Goal: Task Accomplishment & Management: Manage account settings

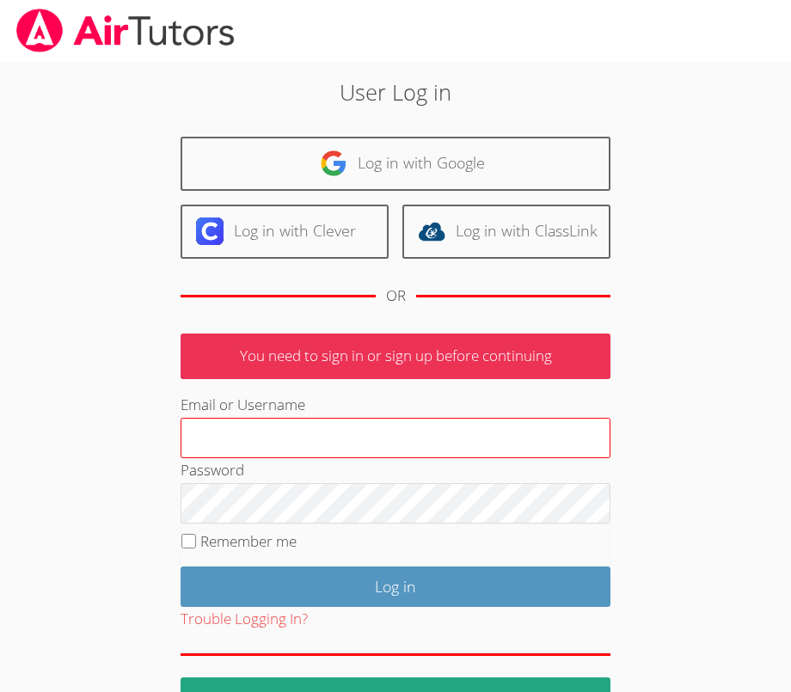
click at [361, 432] on input "Email or Username" at bounding box center [396, 438] width 430 height 41
click at [350, 446] on input "Email or Username" at bounding box center [396, 438] width 430 height 41
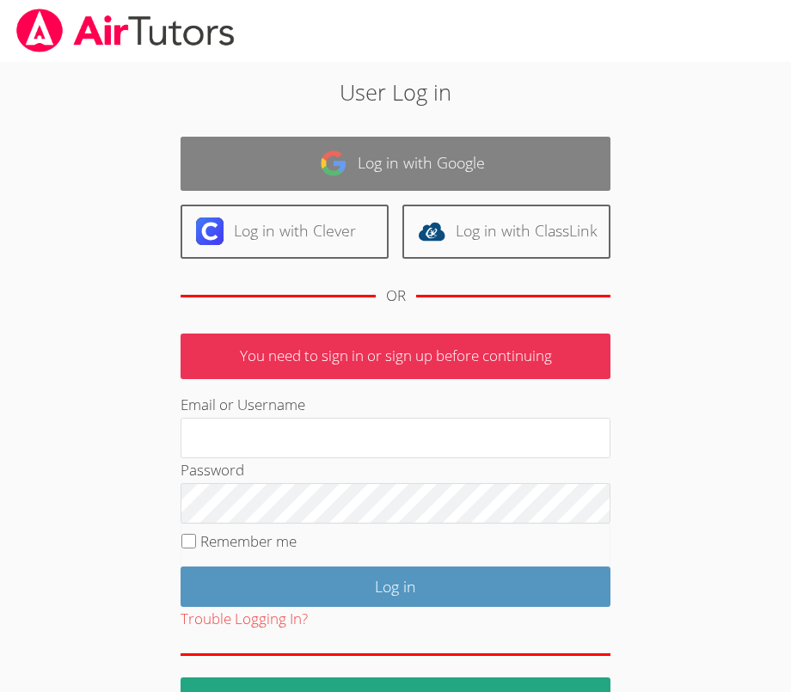
click at [457, 168] on link "Log in with Google" at bounding box center [396, 164] width 430 height 54
click at [433, 178] on link "Log in with Google" at bounding box center [396, 164] width 430 height 54
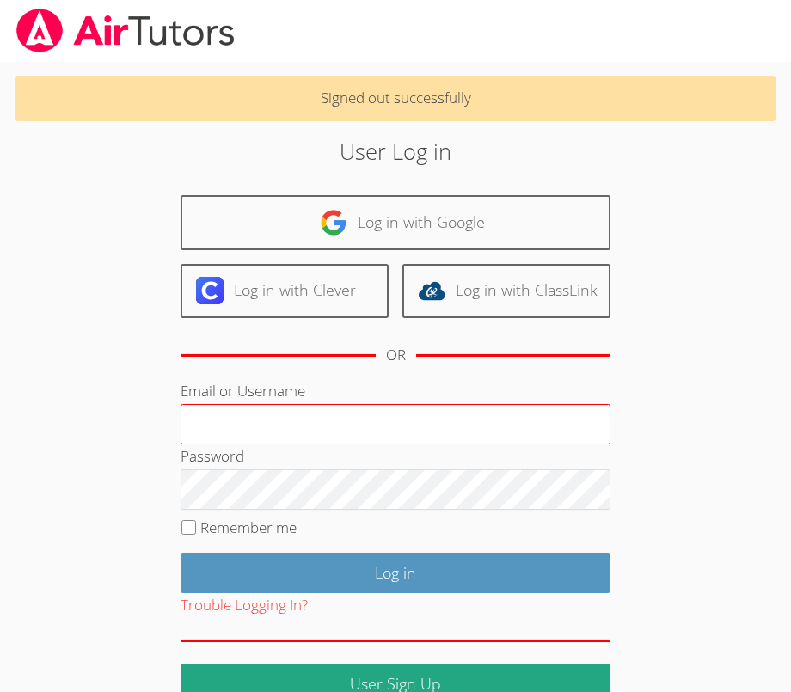
click at [422, 423] on input "Email or Username" at bounding box center [396, 424] width 430 height 41
click at [329, 418] on input "Email or Username" at bounding box center [396, 424] width 430 height 41
paste input "[EMAIL_ADDRESS][DOMAIN_NAME]"
type input "[EMAIL_ADDRESS][DOMAIN_NAME]"
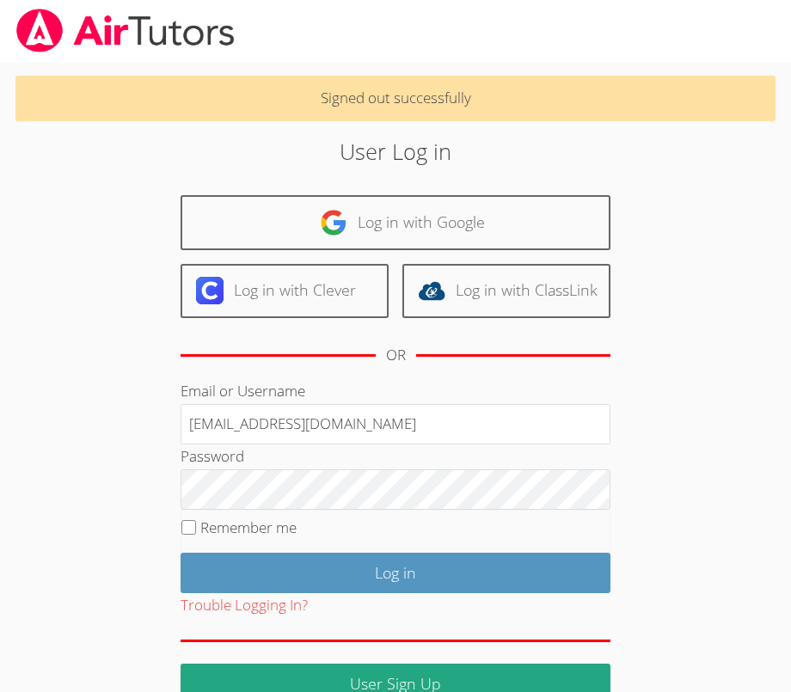
click at [195, 533] on fieldset "Remember me" at bounding box center [396, 531] width 430 height 43
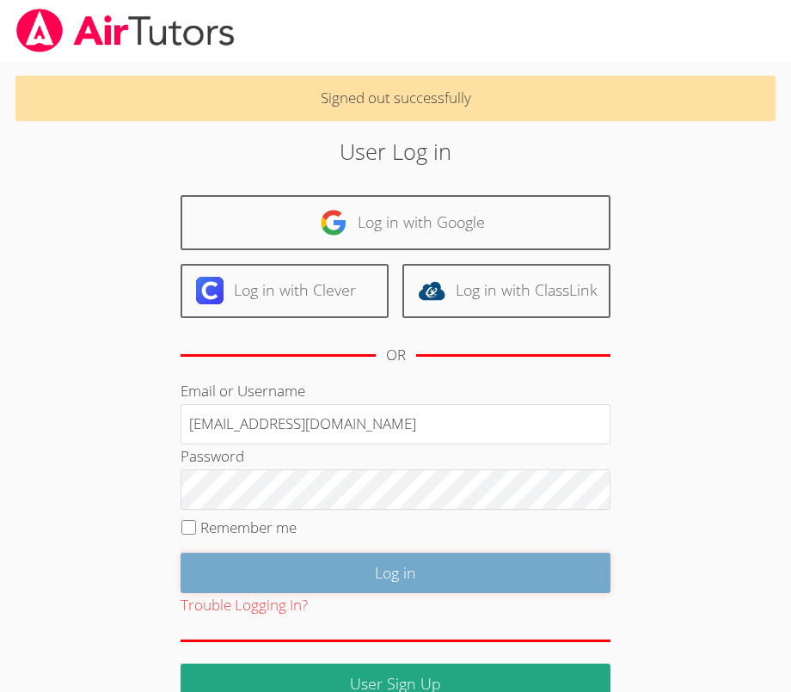
click at [255, 574] on input "Log in" at bounding box center [396, 573] width 430 height 40
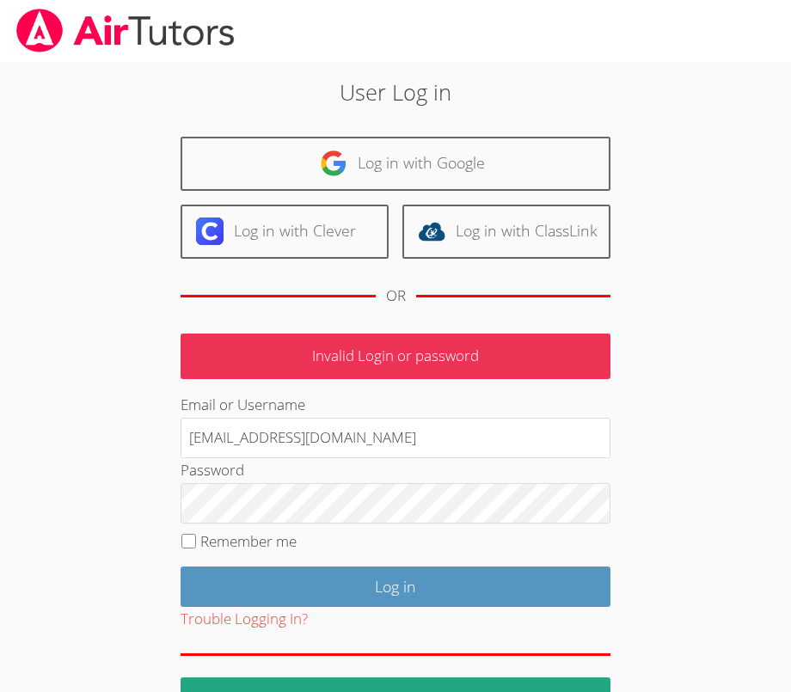
scroll to position [49, 0]
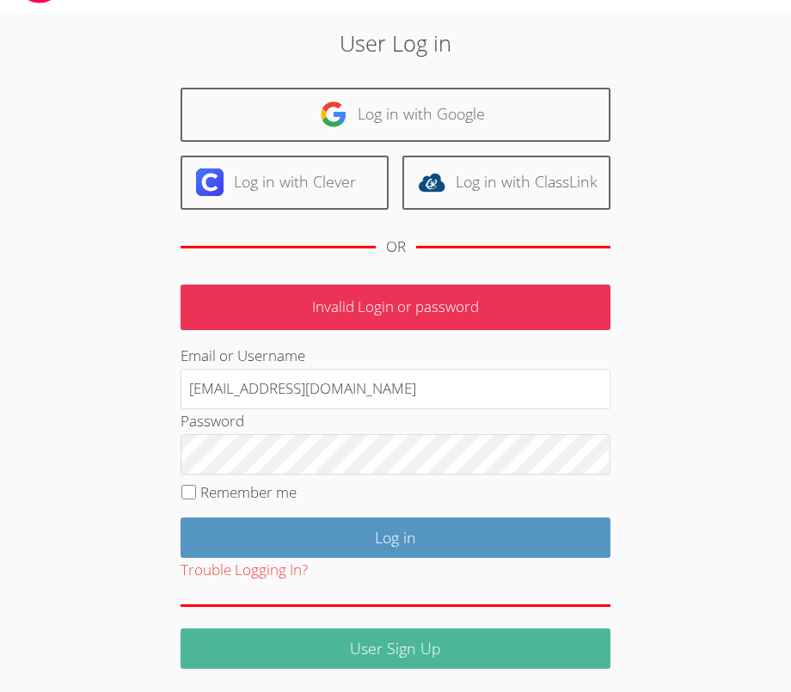
click at [312, 651] on link "User Sign Up" at bounding box center [396, 648] width 430 height 40
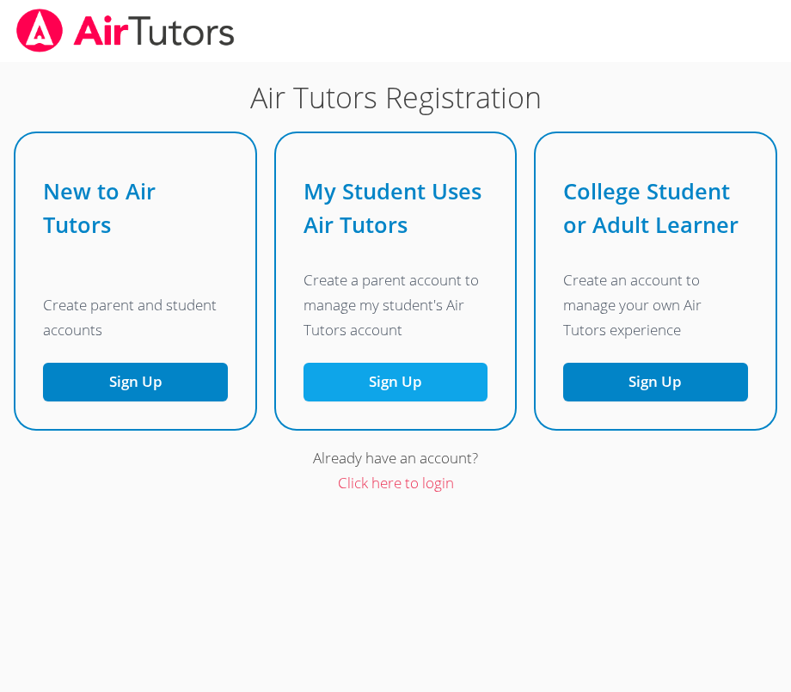
click at [419, 381] on link "Sign Up" at bounding box center [395, 382] width 184 height 39
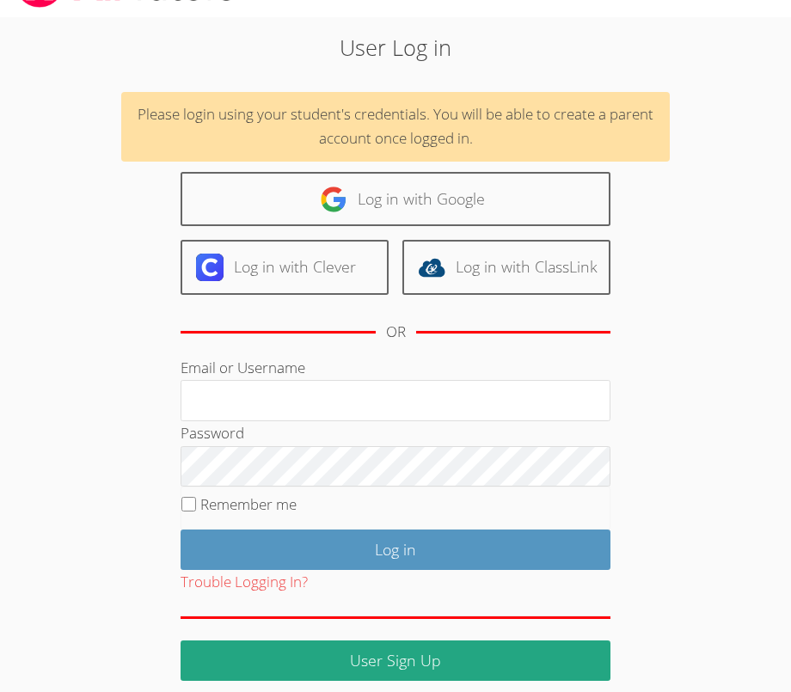
scroll to position [57, 0]
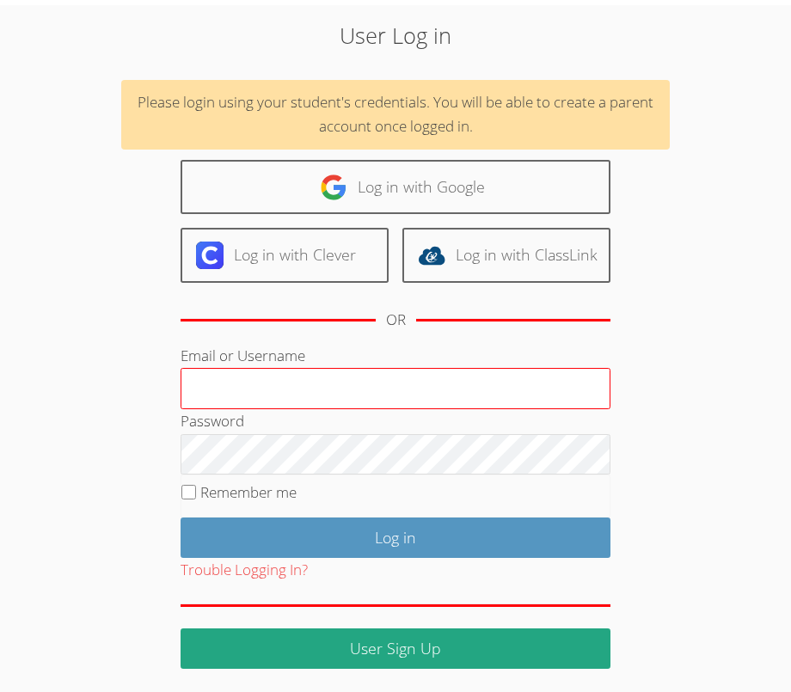
click at [325, 375] on input "Email or Username" at bounding box center [396, 388] width 430 height 41
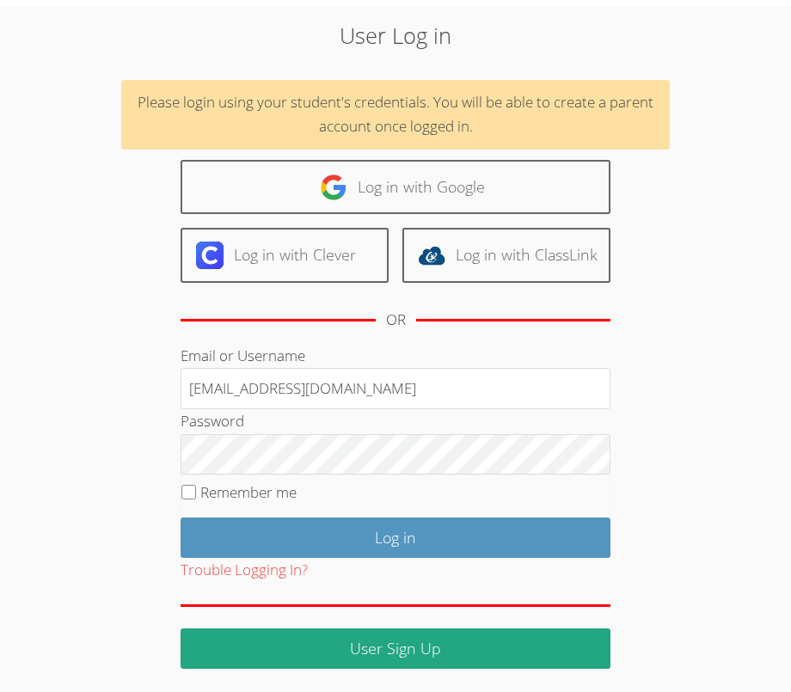
type input "[EMAIL_ADDRESS][DOMAIN_NAME]"
click at [187, 495] on input "Remember me" at bounding box center [188, 492] width 15 height 15
checkbox input "true"
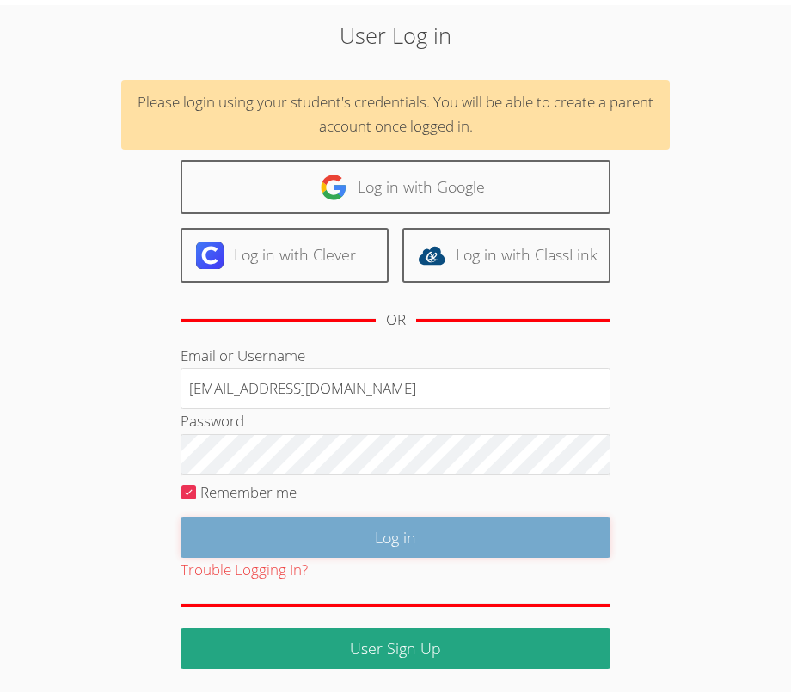
click at [221, 525] on input "Log in" at bounding box center [396, 537] width 430 height 40
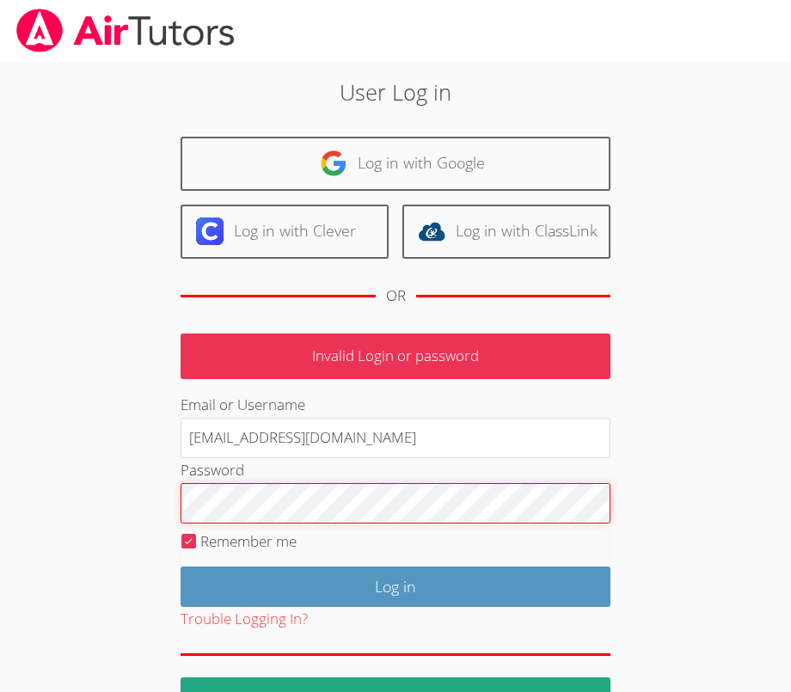
click at [181, 566] on input "Log in" at bounding box center [396, 586] width 430 height 40
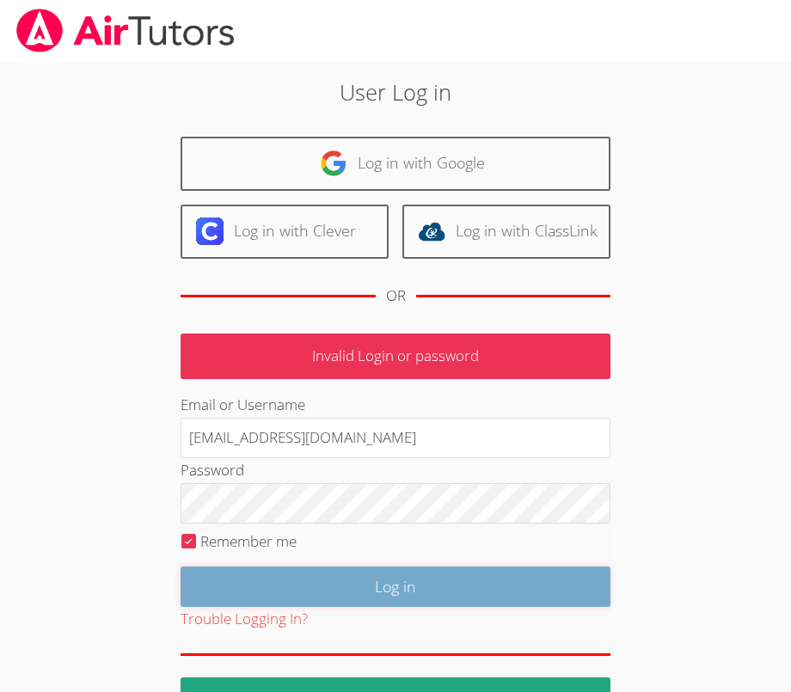
click at [260, 584] on input "Log in" at bounding box center [396, 586] width 430 height 40
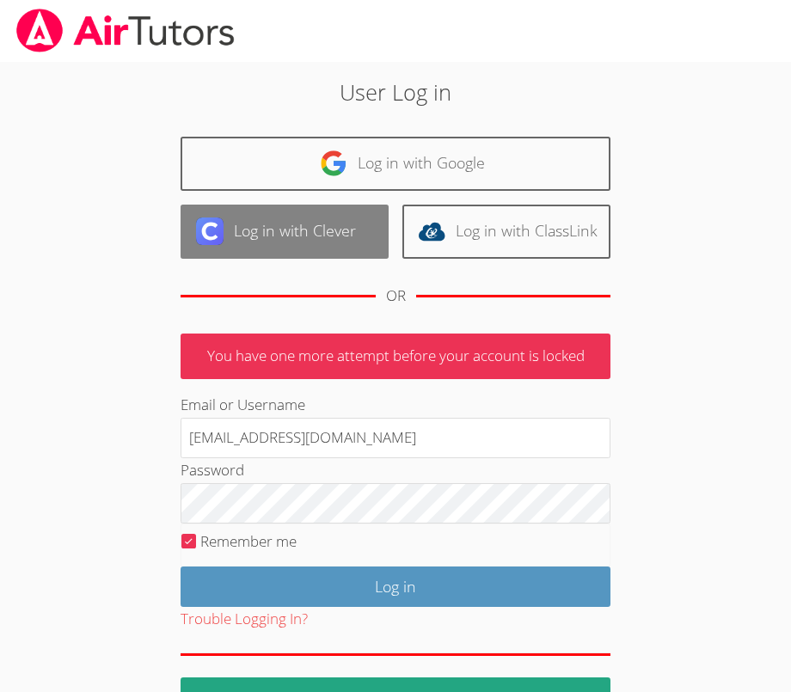
click at [269, 256] on link "Log in with Clever" at bounding box center [285, 232] width 208 height 54
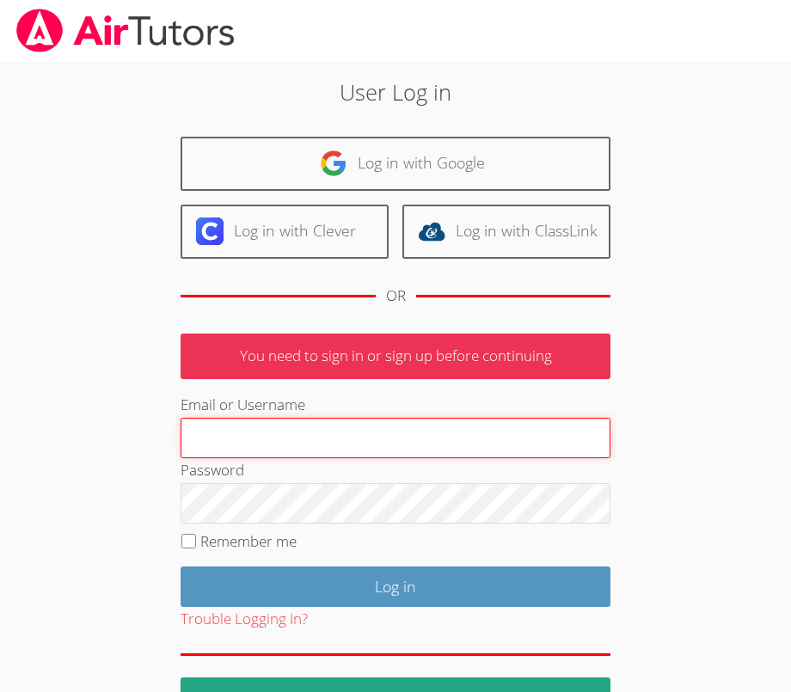
click at [300, 447] on input "Email or Username" at bounding box center [396, 438] width 430 height 41
type input "[EMAIL_ADDRESS][DOMAIN_NAME]"
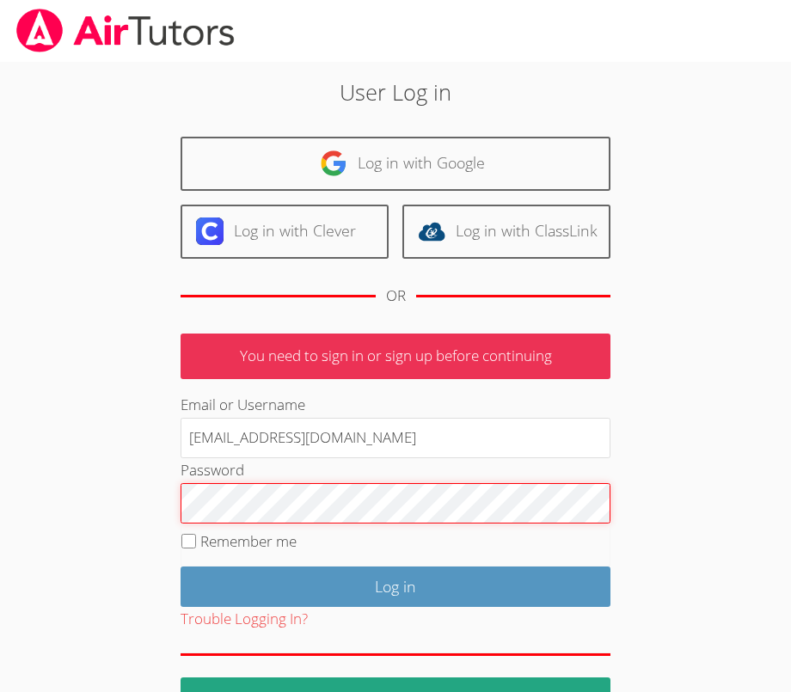
click at [181, 566] on input "Log in" at bounding box center [396, 586] width 430 height 40
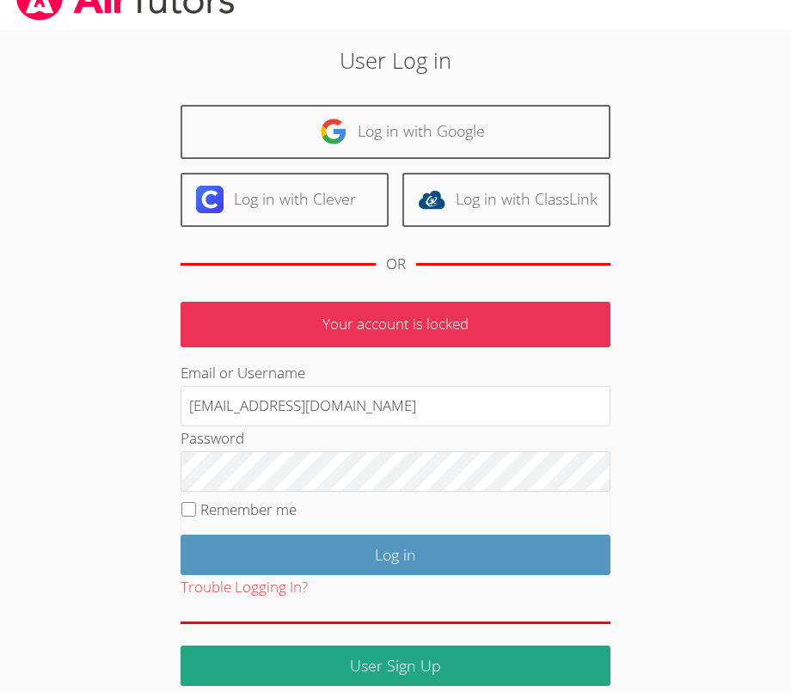
scroll to position [49, 0]
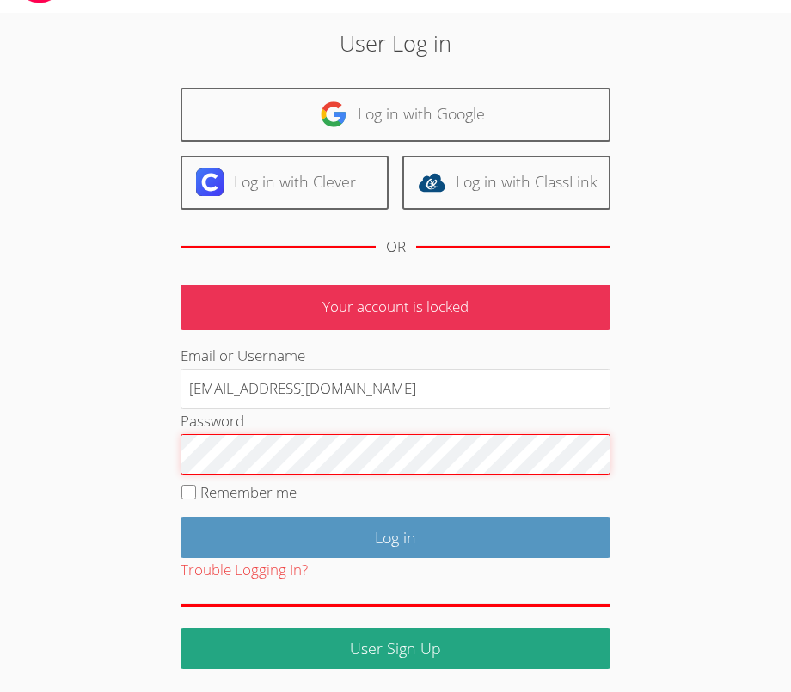
click at [181, 517] on input "Log in" at bounding box center [396, 537] width 430 height 40
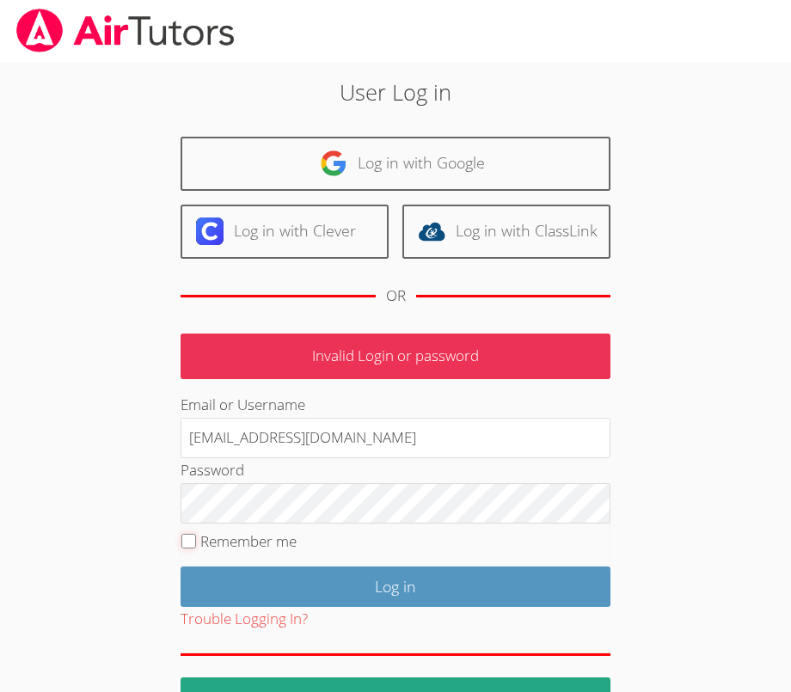
click at [186, 539] on input "Remember me" at bounding box center [188, 541] width 15 height 15
checkbox input "true"
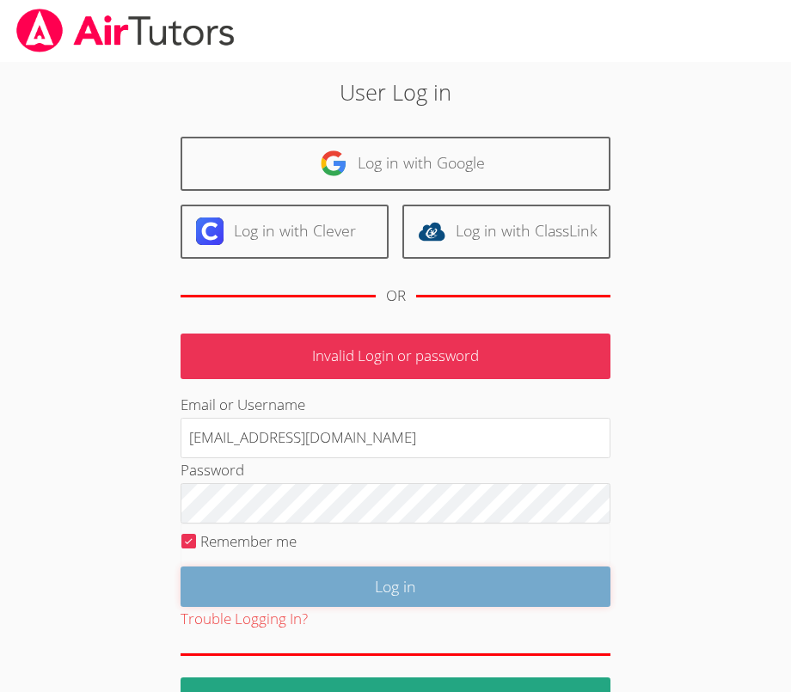
click at [194, 591] on input "Log in" at bounding box center [396, 586] width 430 height 40
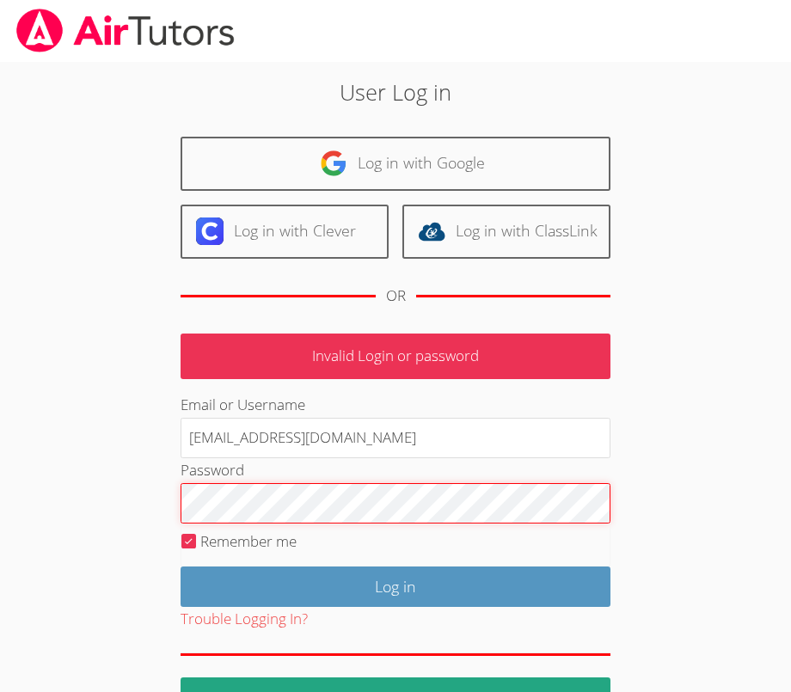
click at [181, 566] on input "Log in" at bounding box center [396, 586] width 430 height 40
